Goal: Find contact information: Obtain details needed to contact an individual or organization

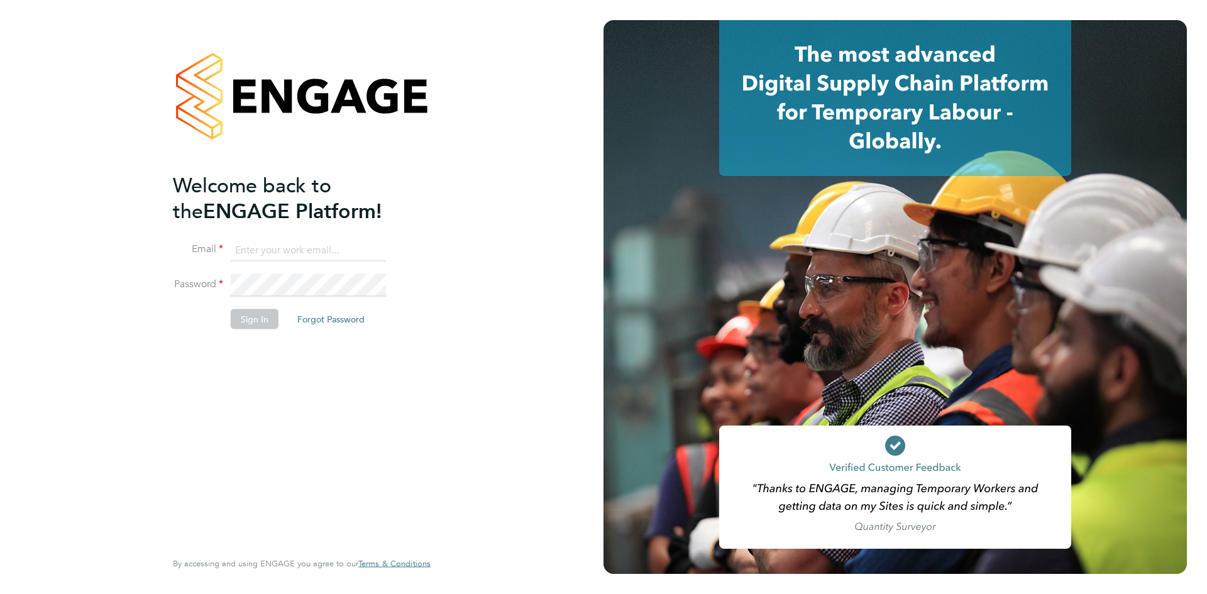
type input "arek.roziewicz@mclarenresourcing.co.uk"
click at [253, 320] on button "Sign In" at bounding box center [255, 319] width 48 height 20
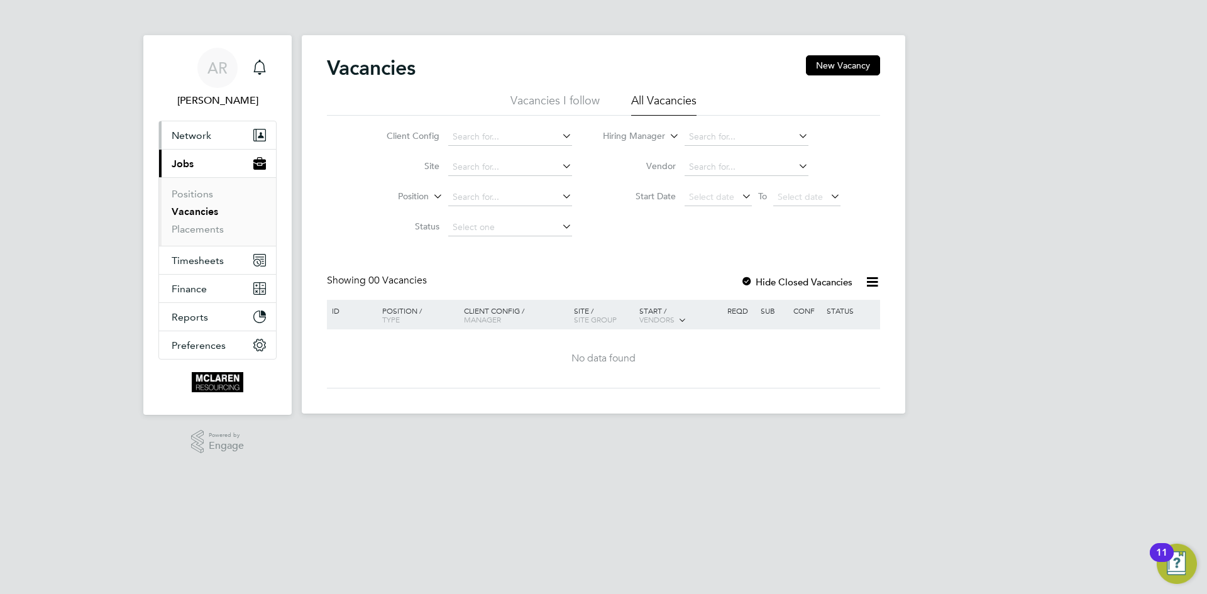
click at [197, 133] on span "Network" at bounding box center [192, 135] width 40 height 12
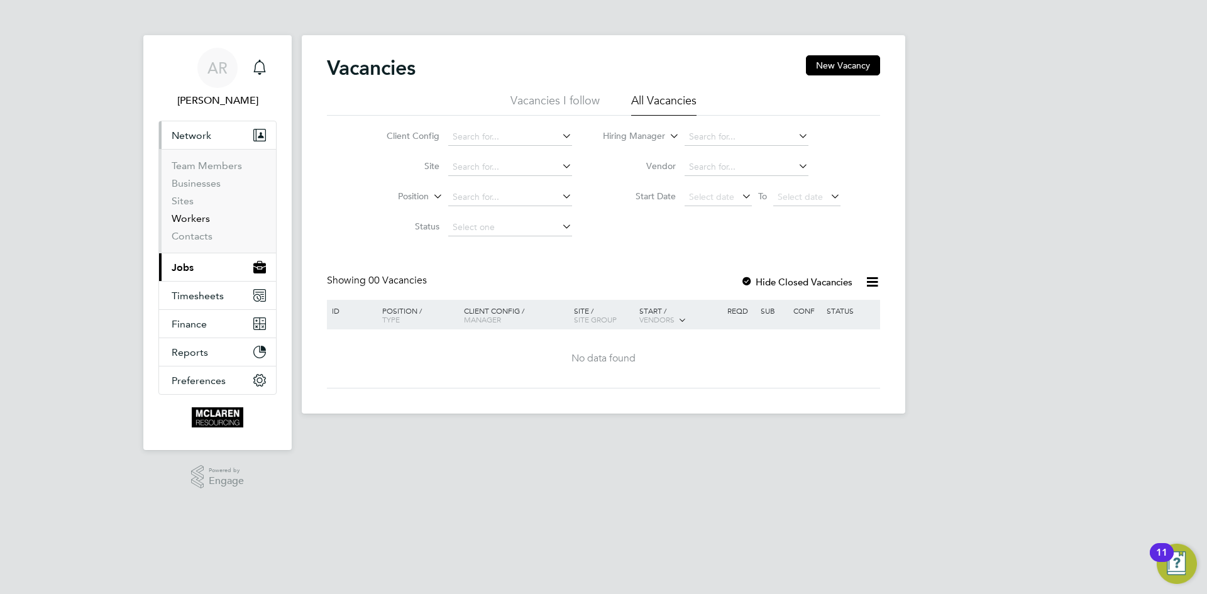
click at [189, 219] on link "Workers" at bounding box center [191, 218] width 38 height 12
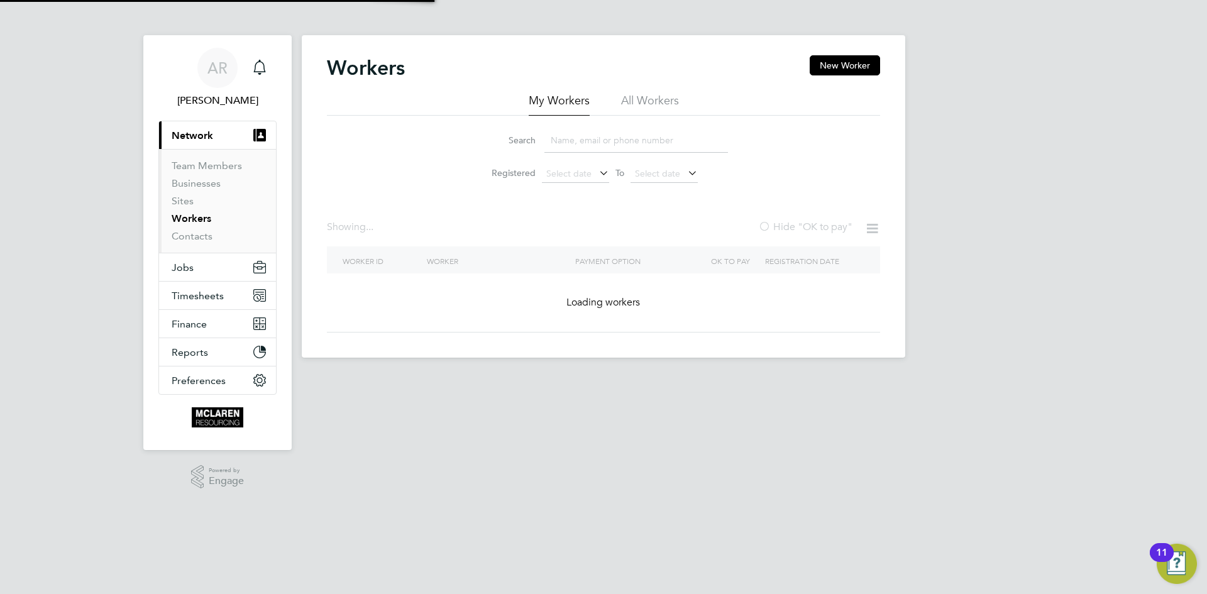
click at [583, 136] on input at bounding box center [635, 140] width 183 height 25
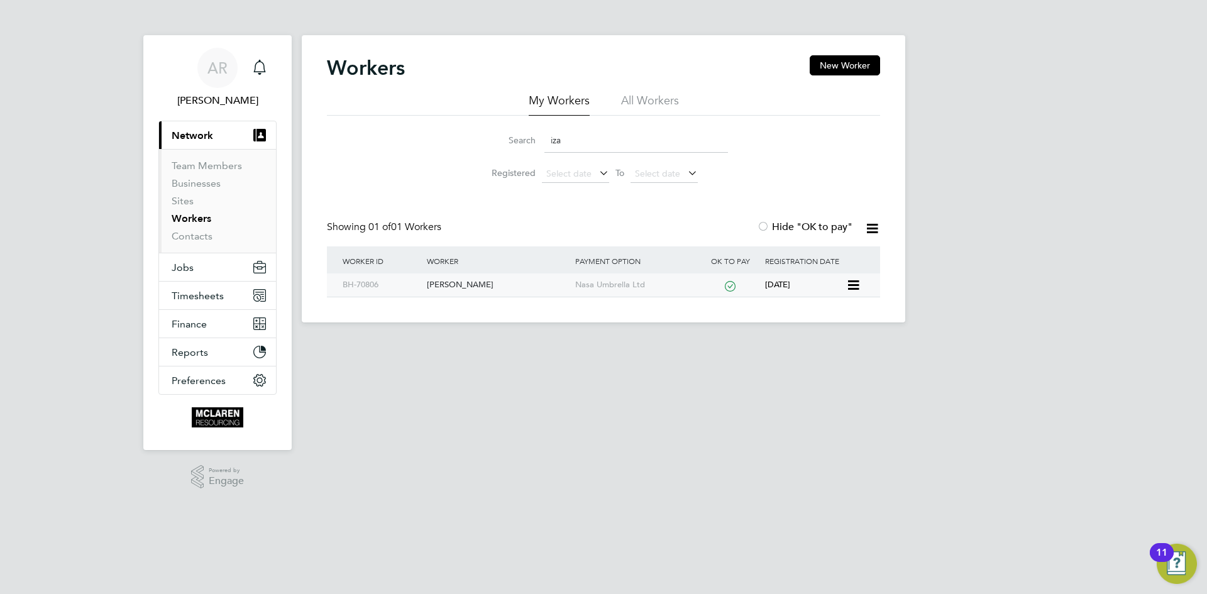
type input "iza"
click at [461, 286] on div "[PERSON_NAME]" at bounding box center [498, 284] width 148 height 23
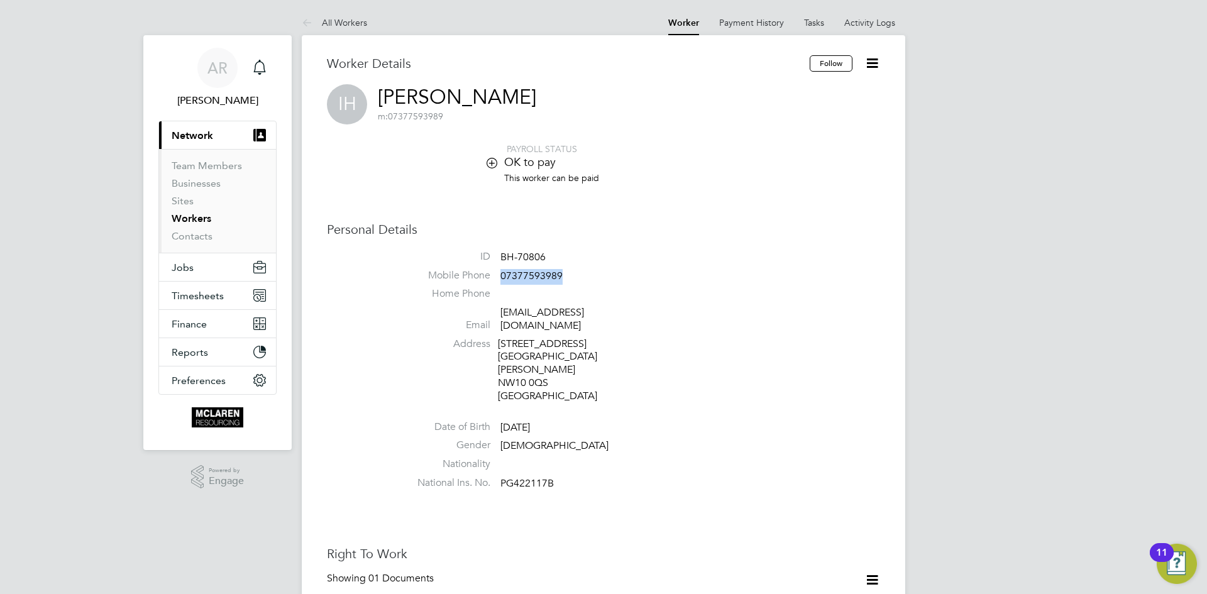
drag, startPoint x: 567, startPoint y: 277, endPoint x: 501, endPoint y: 282, distance: 66.2
click at [501, 282] on li "Mobile Phone [PHONE_NUMBER]" at bounding box center [641, 278] width 478 height 19
copy span "07377593989"
